Goal: Information Seeking & Learning: Learn about a topic

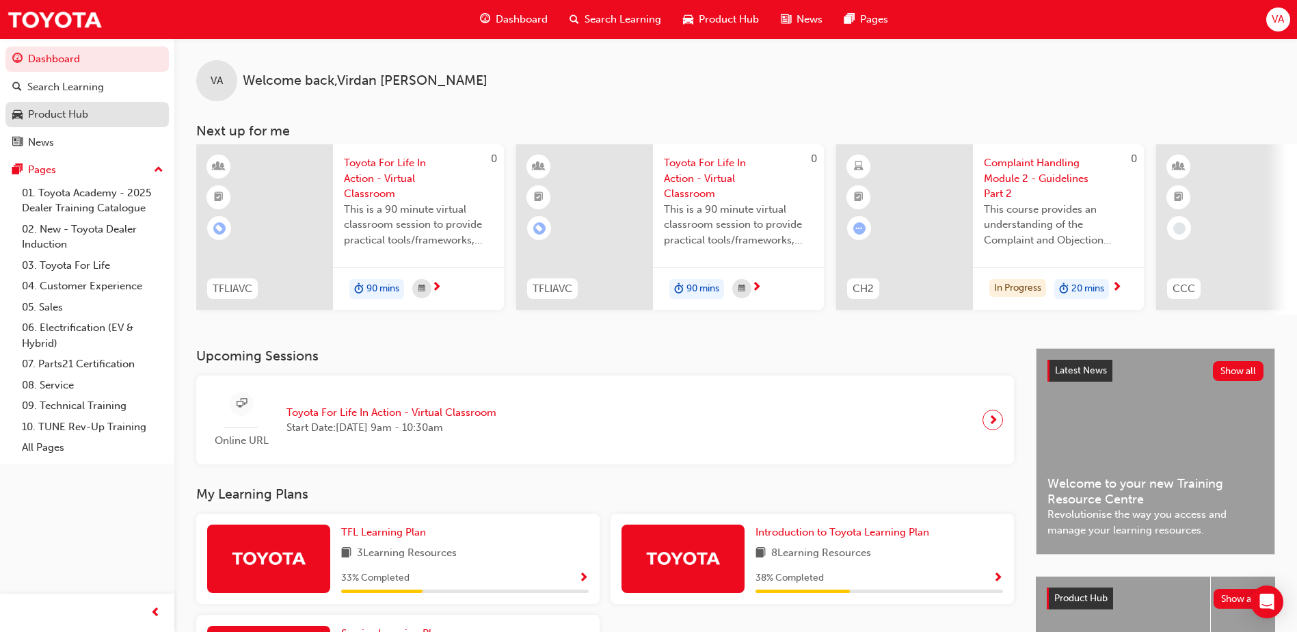
click at [59, 111] on div "Product Hub" at bounding box center [58, 115] width 60 height 16
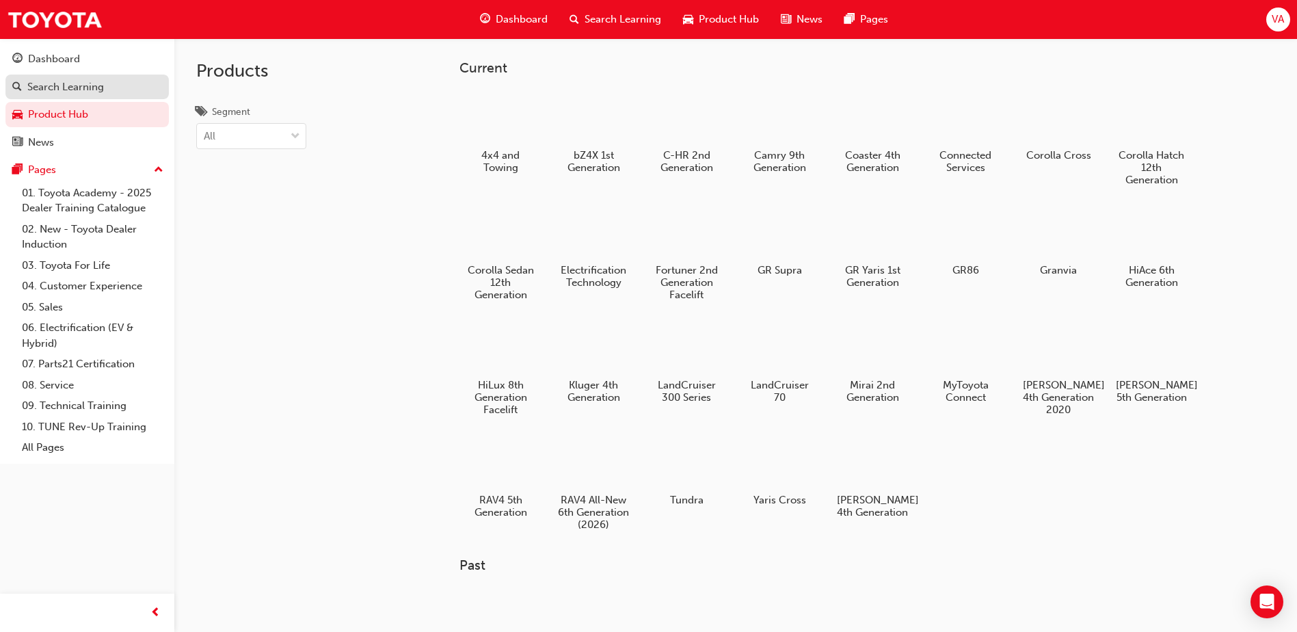
click at [67, 90] on div "Search Learning" at bounding box center [65, 87] width 77 height 16
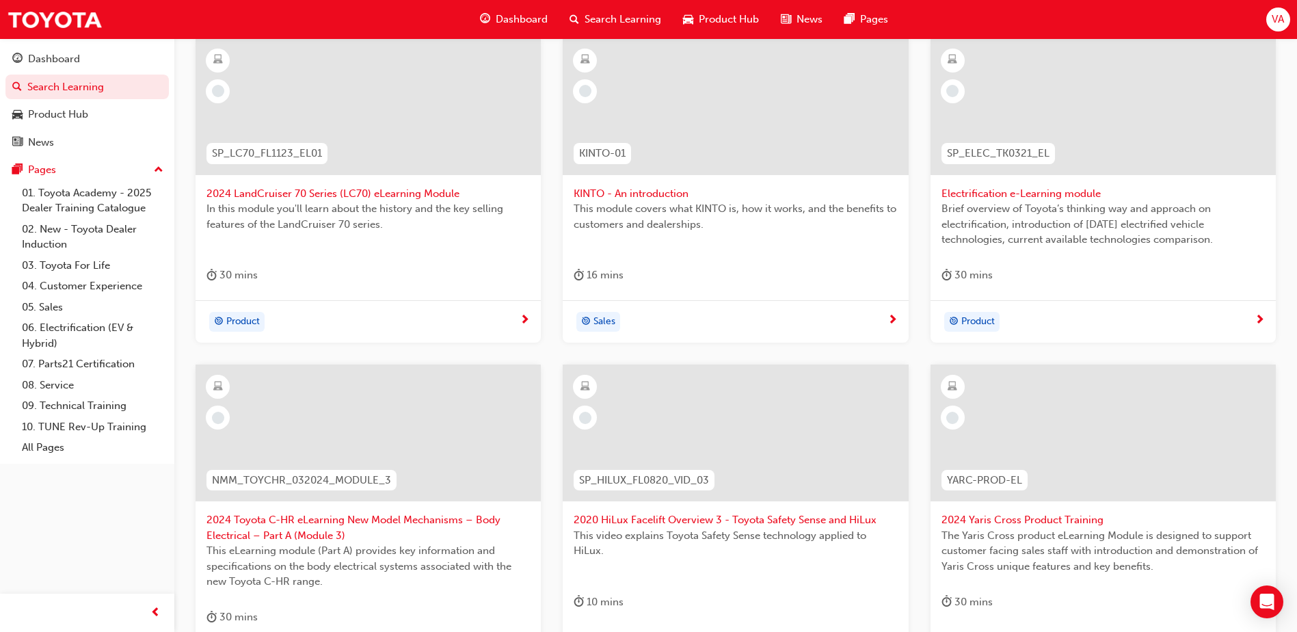
scroll to position [20, 0]
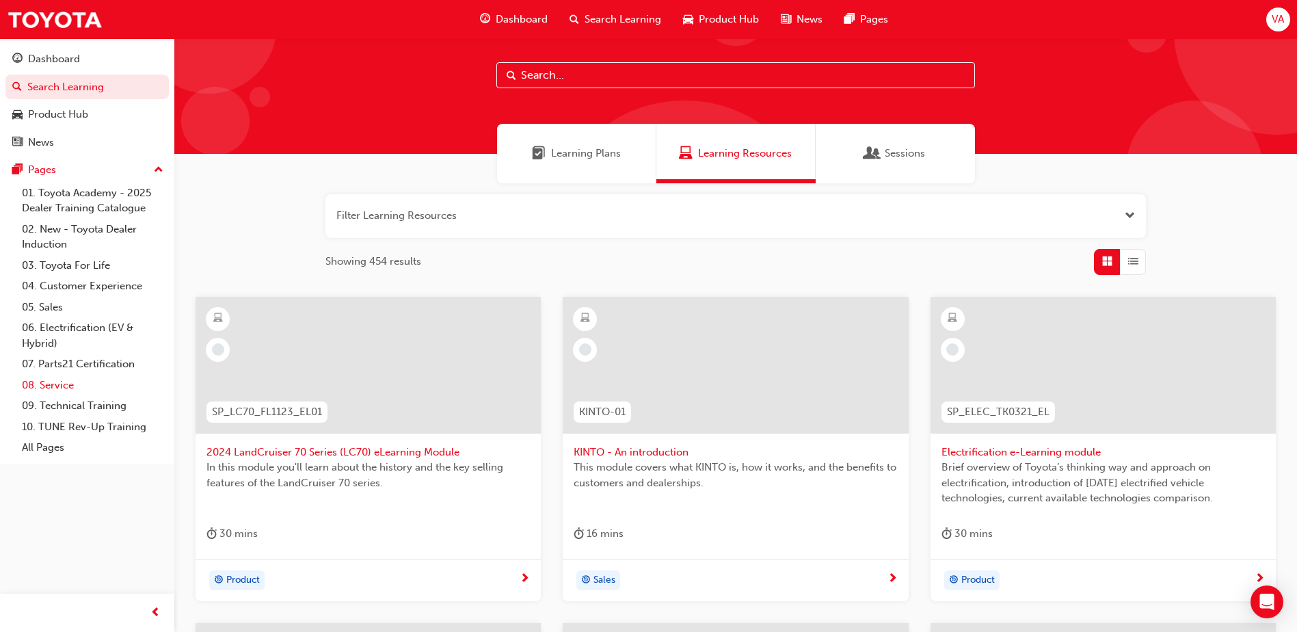
click at [70, 381] on link "08. Service" at bounding box center [92, 385] width 152 height 21
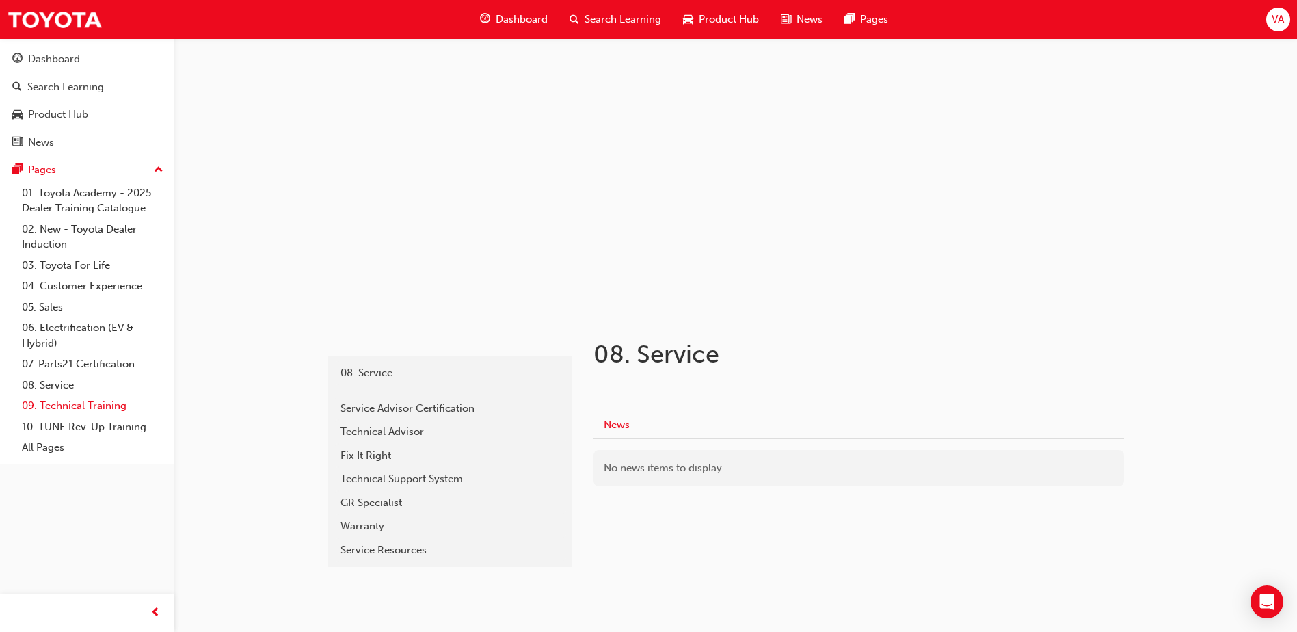
click at [83, 409] on link "09. Technical Training" at bounding box center [92, 405] width 152 height 21
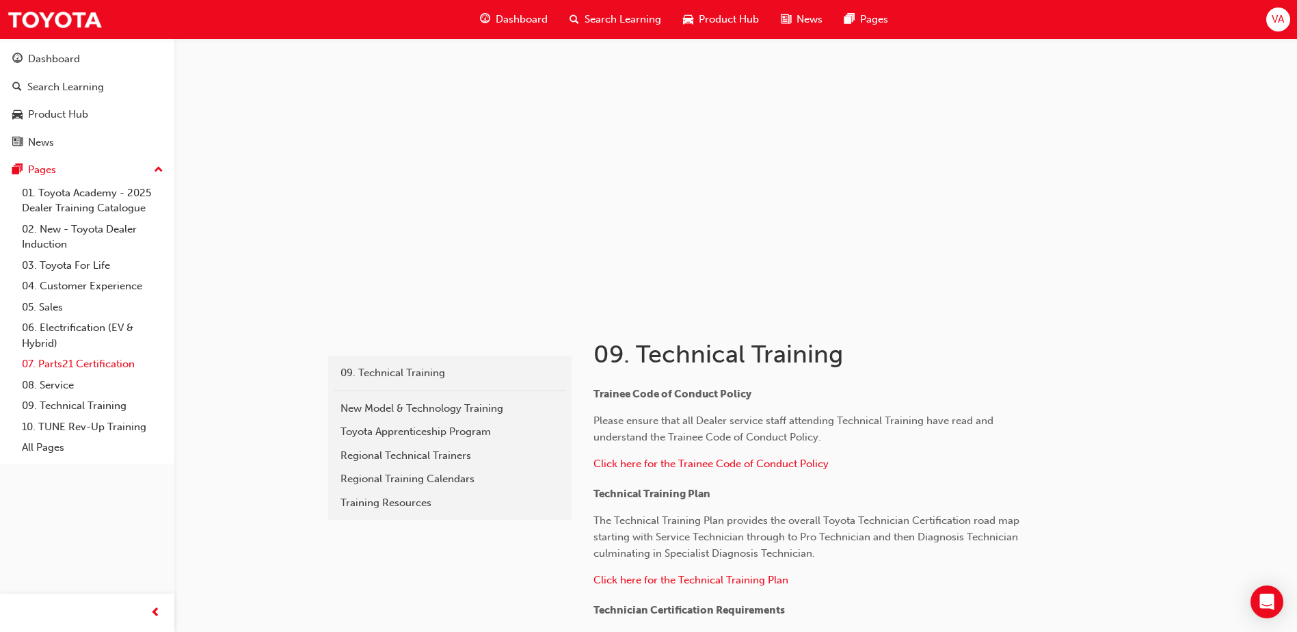
click at [62, 361] on link "07. Parts21 Certification" at bounding box center [92, 363] width 152 height 21
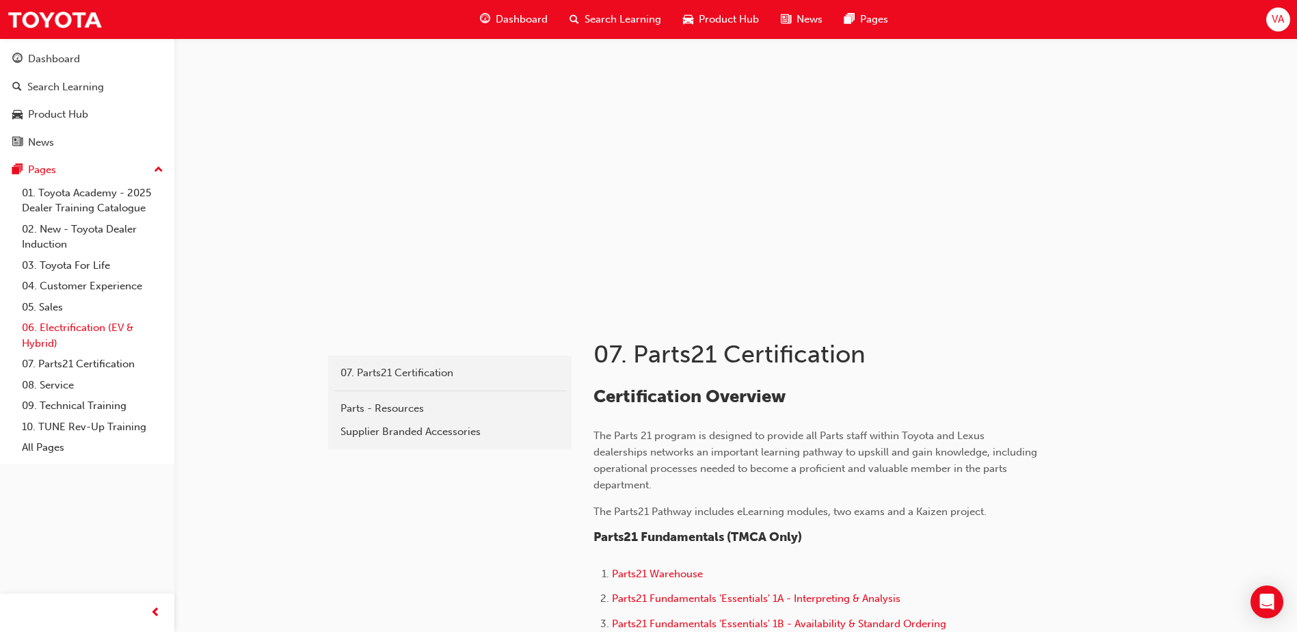
click at [66, 335] on link "06. Electrification (EV & Hybrid)" at bounding box center [92, 335] width 152 height 36
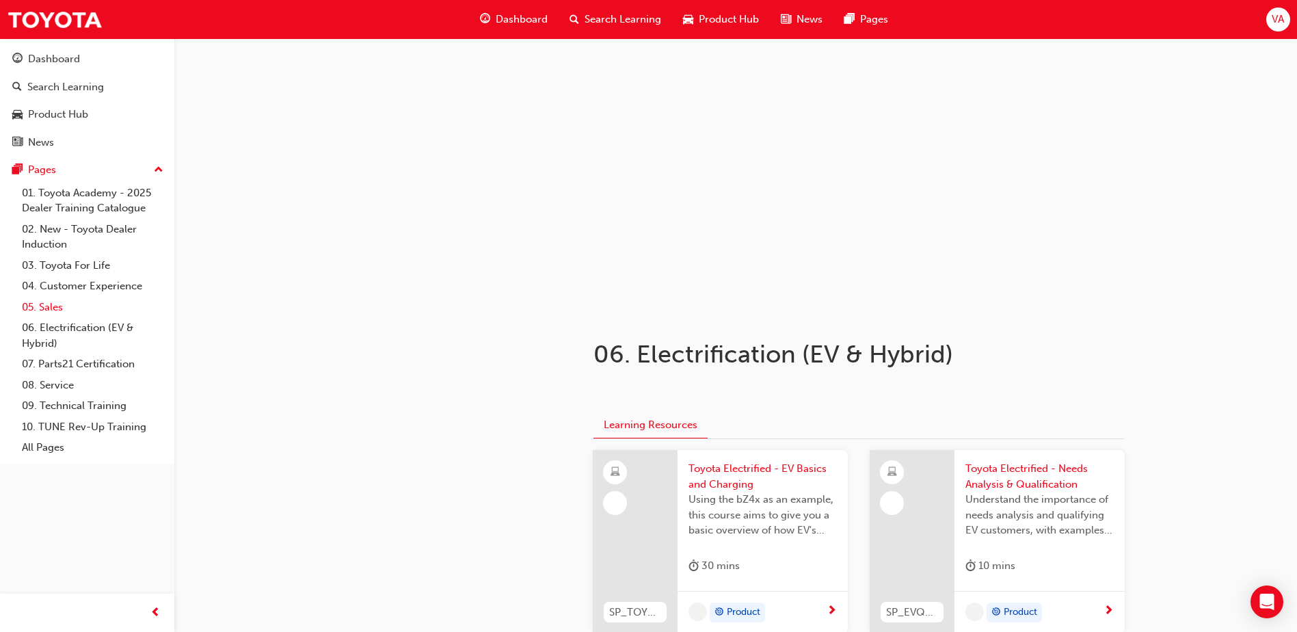
click at [66, 301] on link "05. Sales" at bounding box center [92, 307] width 152 height 21
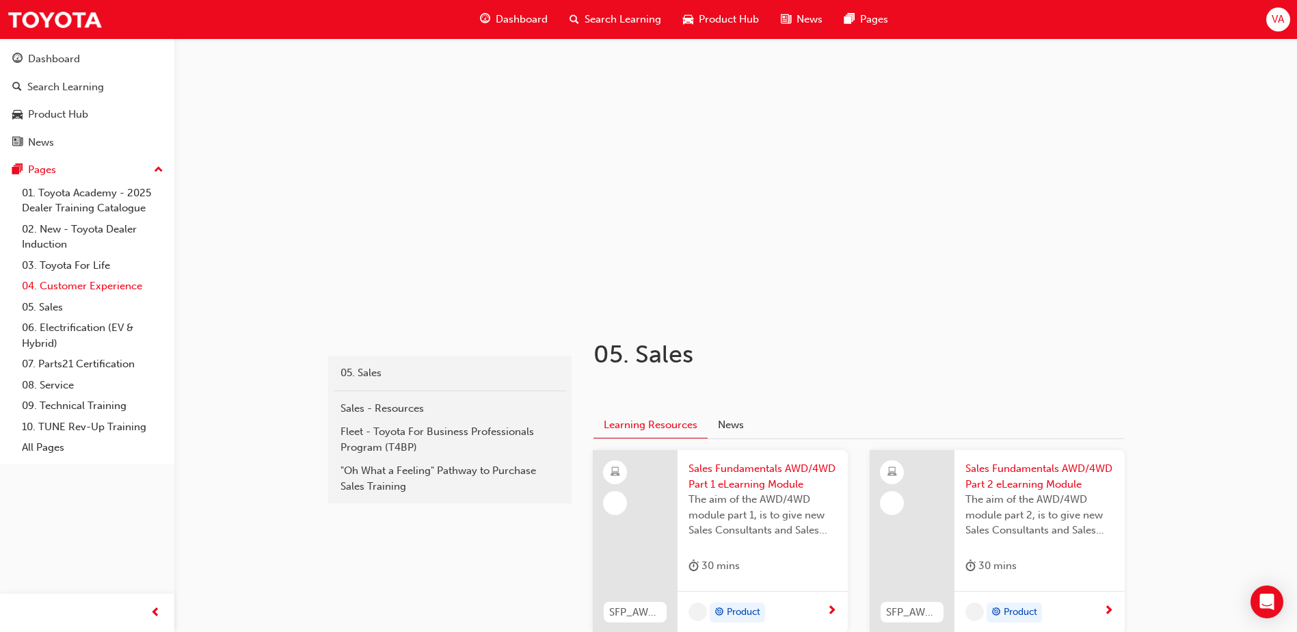
click at [90, 291] on link "04. Customer Experience" at bounding box center [92, 285] width 152 height 21
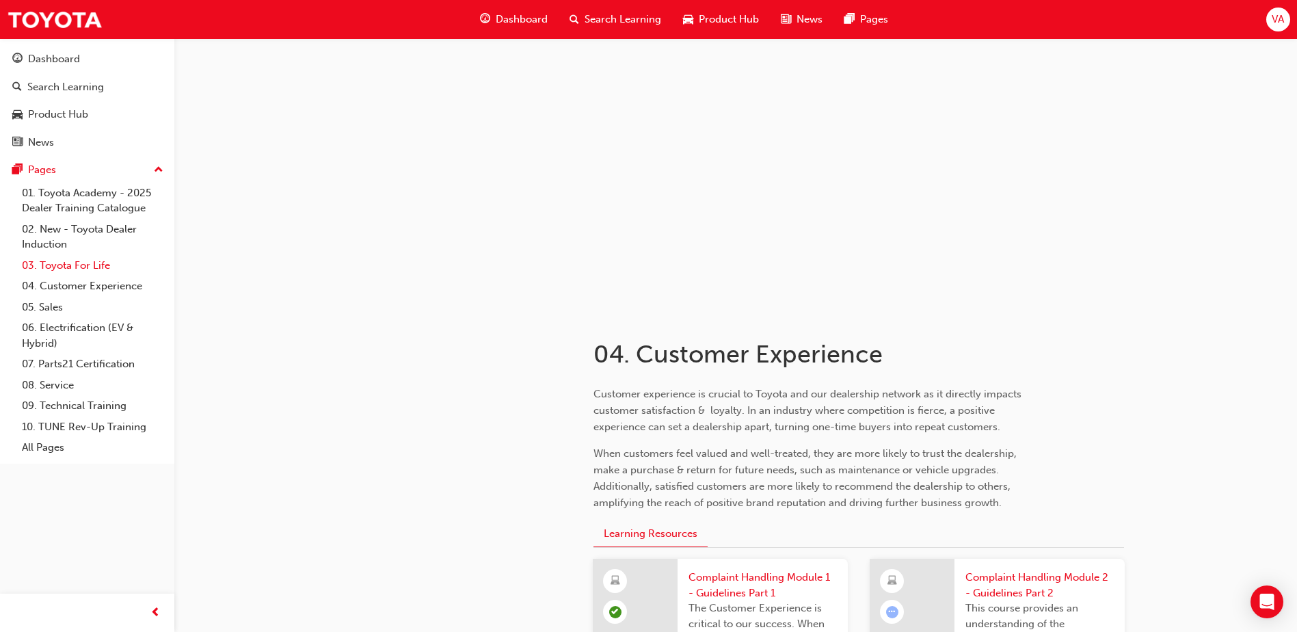
click at [94, 271] on link "03. Toyota For Life" at bounding box center [92, 265] width 152 height 21
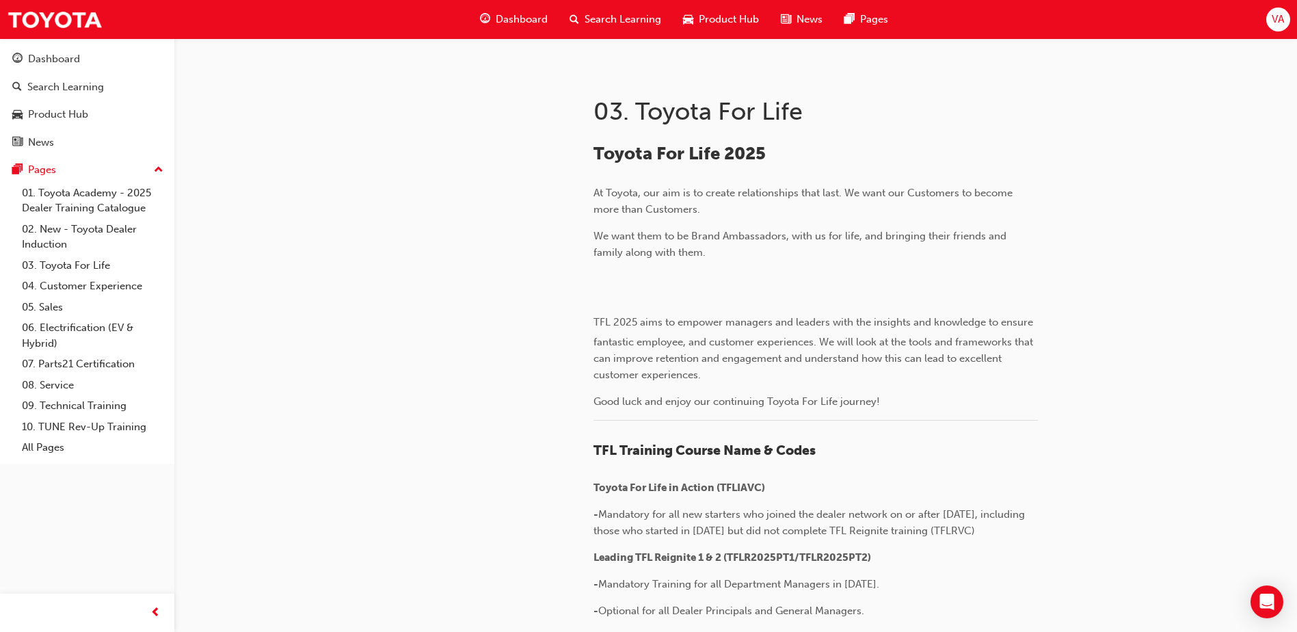
scroll to position [273, 0]
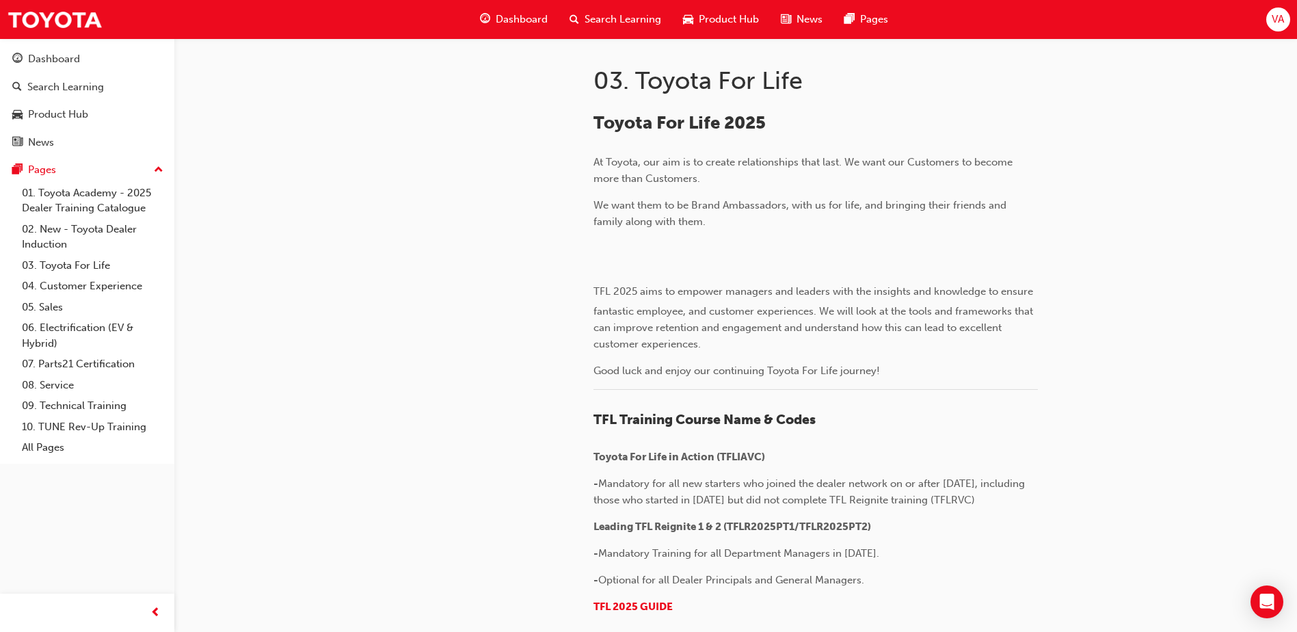
click at [354, 249] on div at bounding box center [448, 568] width 246 height 1060
